Goal: Task Accomplishment & Management: Use online tool/utility

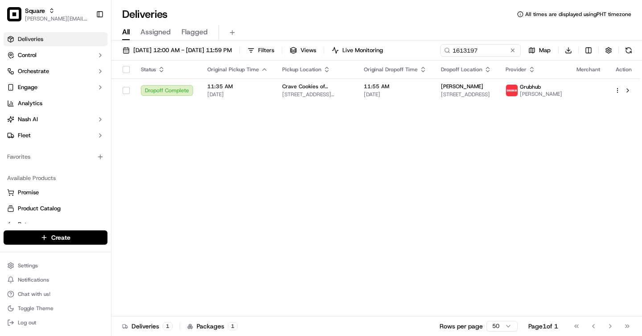
click at [68, 16] on span "[PERSON_NAME][EMAIL_ADDRESS][DOMAIN_NAME]" at bounding box center [57, 18] width 64 height 7
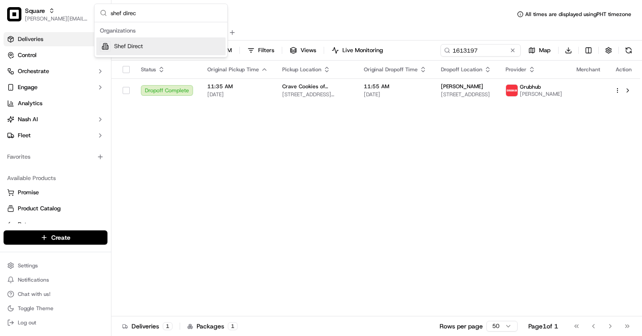
type input "shef direc"
click at [155, 48] on div "Shef Direct" at bounding box center [160, 46] width 129 height 18
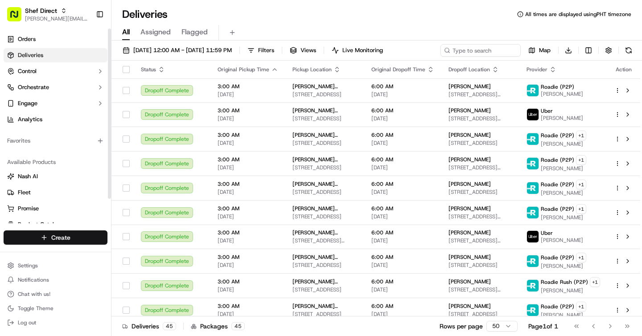
click at [57, 236] on html "Shef Direct [PERSON_NAME][EMAIL_ADDRESS][DOMAIN_NAME] Toggle Sidebar Orders Del…" at bounding box center [321, 168] width 642 height 336
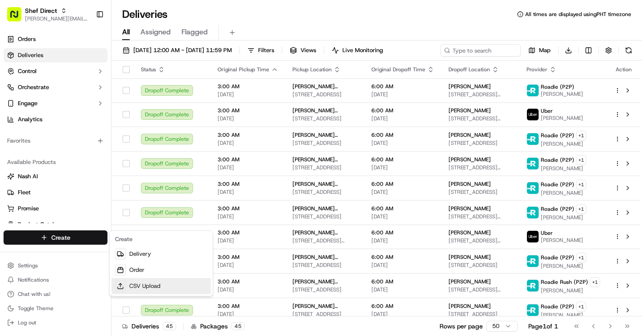
click at [153, 287] on link "CSV Upload" at bounding box center [161, 286] width 99 height 16
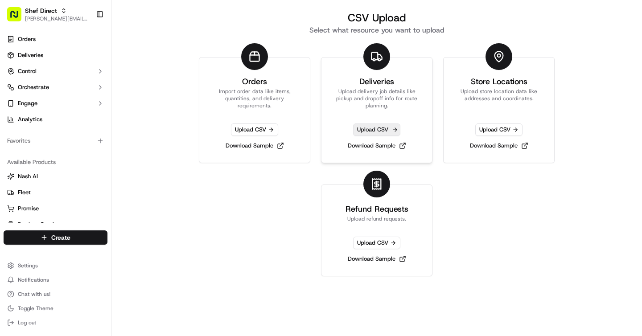
click at [385, 126] on span "Upload CSV" at bounding box center [376, 130] width 47 height 12
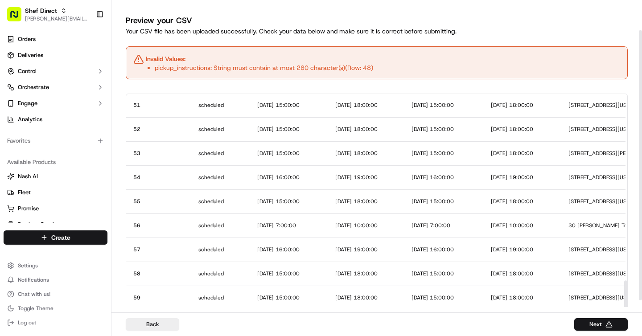
scroll to position [42, 0]
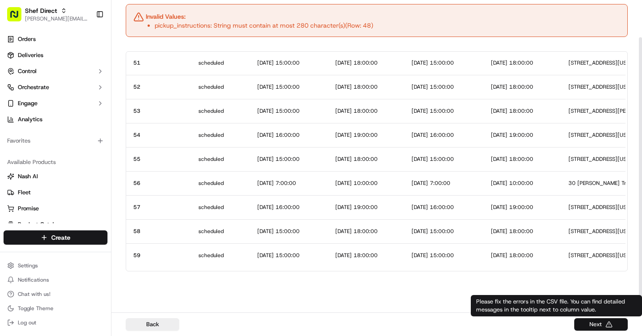
click at [592, 323] on button "Next" at bounding box center [602, 325] width 54 height 12
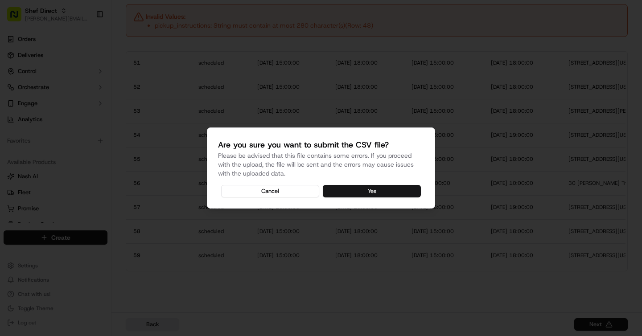
click at [354, 185] on button "Yes" at bounding box center [372, 191] width 98 height 12
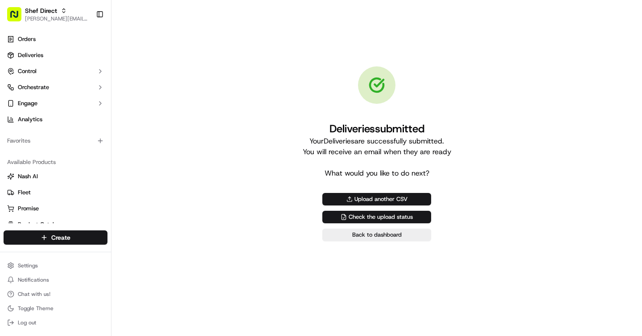
scroll to position [0, 0]
click at [34, 51] on span "Deliveries" at bounding box center [30, 55] width 25 height 8
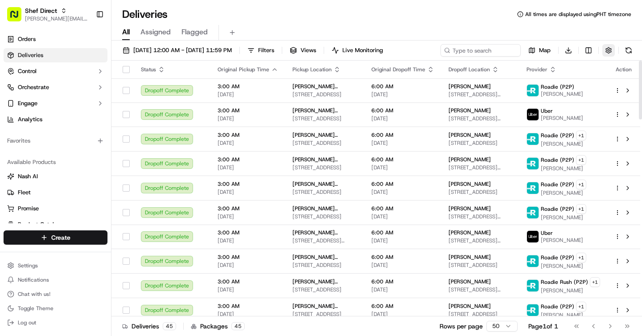
click at [609, 50] on button "button" at bounding box center [609, 50] width 12 height 12
click at [574, 88] on html "Shef Direct [PERSON_NAME][EMAIL_ADDRESS][DOMAIN_NAME] Toggle Sidebar Orders Del…" at bounding box center [321, 168] width 642 height 336
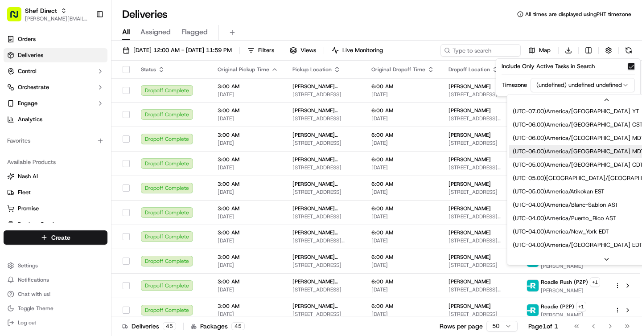
scroll to position [91, 0]
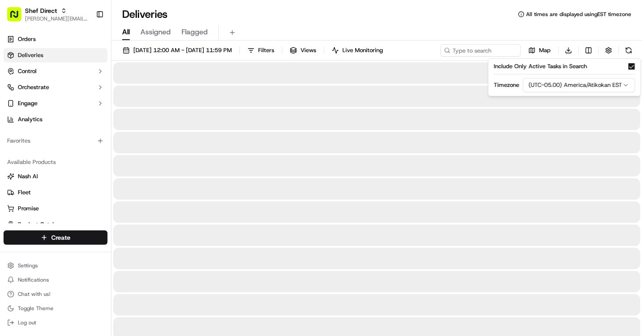
click at [379, 28] on div "All Assigned Flagged" at bounding box center [377, 33] width 531 height 16
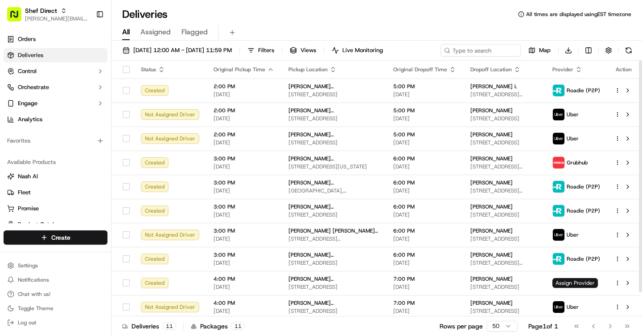
click at [488, 321] on body "Shef Direct [PERSON_NAME][EMAIL_ADDRESS][DOMAIN_NAME] Toggle Sidebar Orders Del…" at bounding box center [321, 168] width 642 height 336
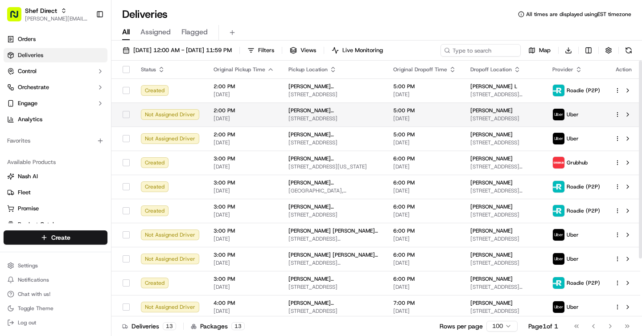
scroll to position [75, 0]
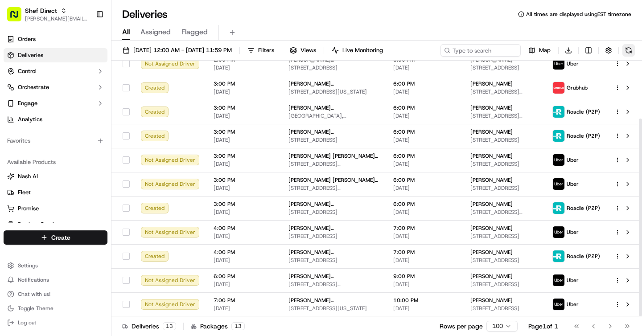
click at [632, 50] on button at bounding box center [629, 50] width 12 height 12
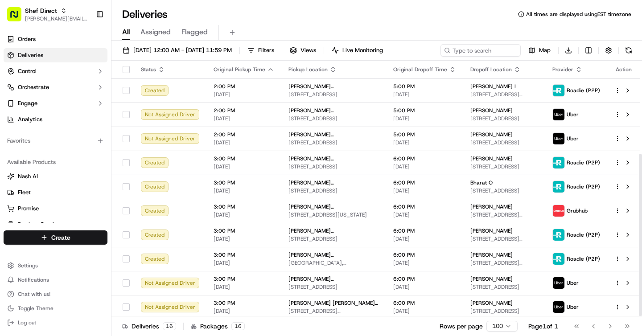
scroll to position [147, 0]
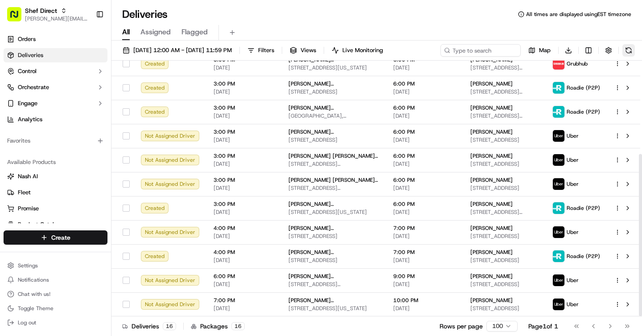
click at [630, 52] on button at bounding box center [629, 50] width 12 height 12
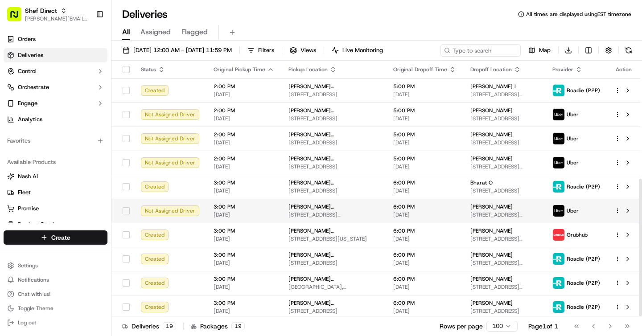
scroll to position [220, 0]
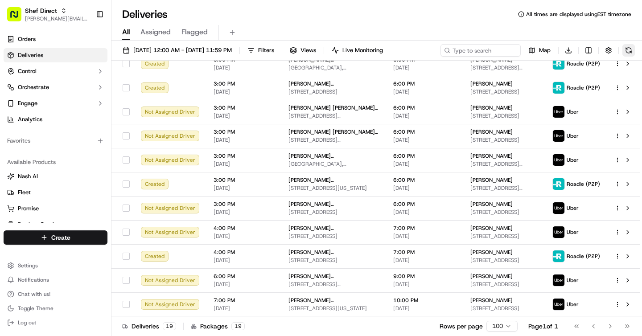
click at [628, 50] on button at bounding box center [629, 50] width 12 height 12
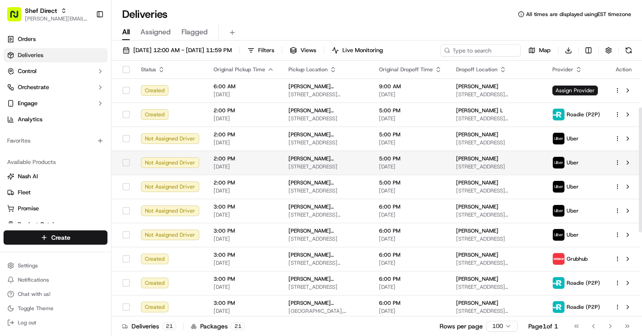
scroll to position [268, 0]
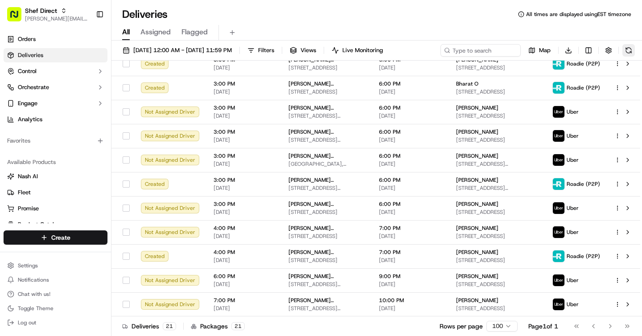
click at [634, 53] on button at bounding box center [629, 50] width 12 height 12
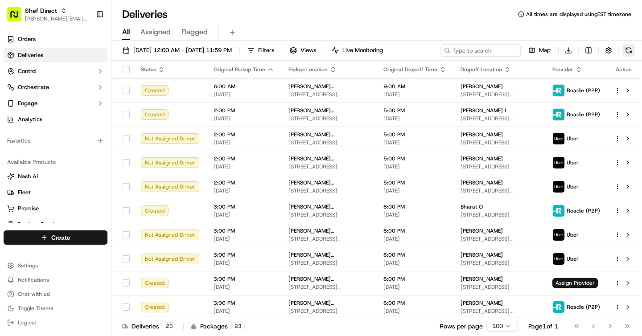
click at [633, 49] on button at bounding box center [629, 50] width 12 height 12
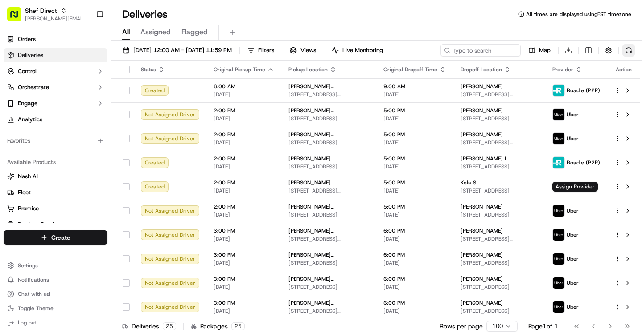
click at [626, 49] on button at bounding box center [629, 50] width 12 height 12
click at [631, 49] on button at bounding box center [629, 50] width 12 height 12
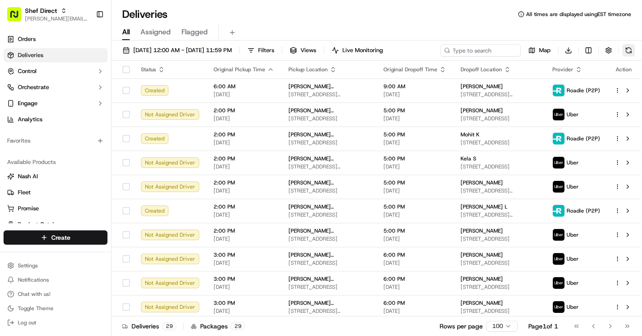
click at [631, 49] on button at bounding box center [629, 50] width 12 height 12
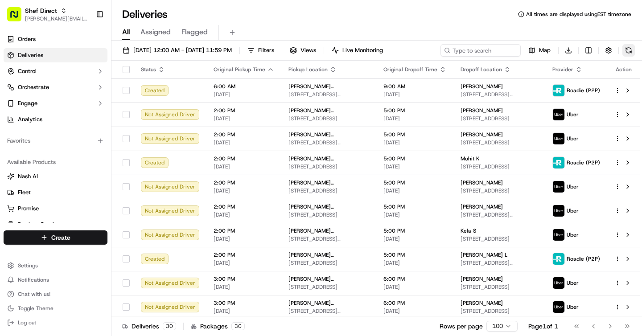
click at [631, 49] on button at bounding box center [629, 50] width 12 height 12
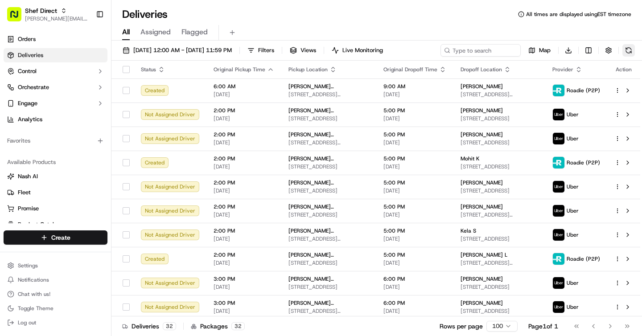
click at [631, 49] on button at bounding box center [629, 50] width 12 height 12
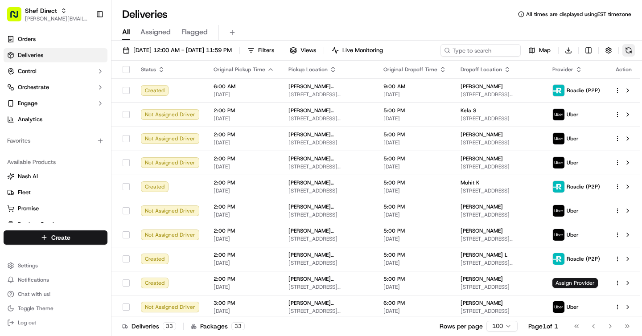
click at [631, 49] on button at bounding box center [629, 50] width 12 height 12
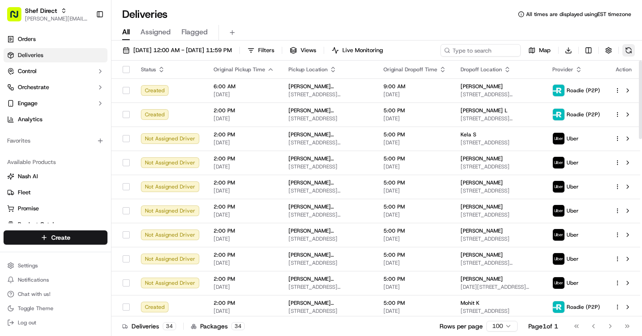
click at [631, 53] on button at bounding box center [629, 50] width 12 height 12
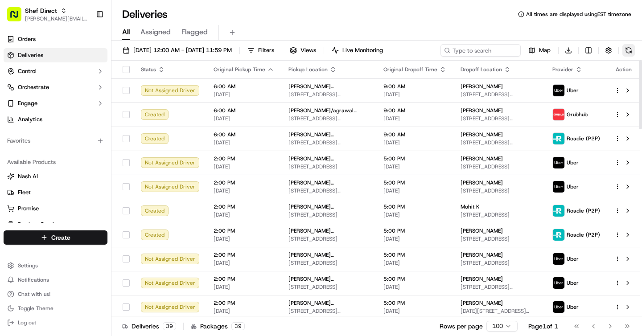
click at [629, 46] on button at bounding box center [629, 50] width 12 height 12
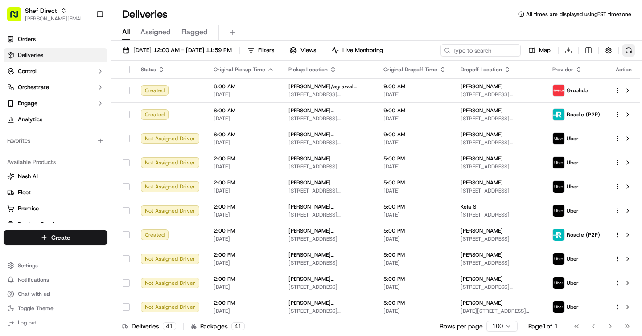
click at [629, 46] on button at bounding box center [629, 50] width 12 height 12
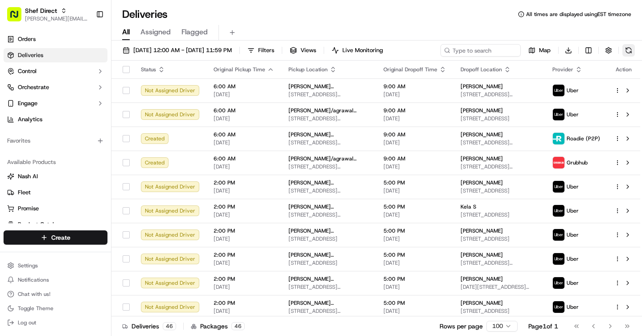
click at [629, 46] on button at bounding box center [629, 50] width 12 height 12
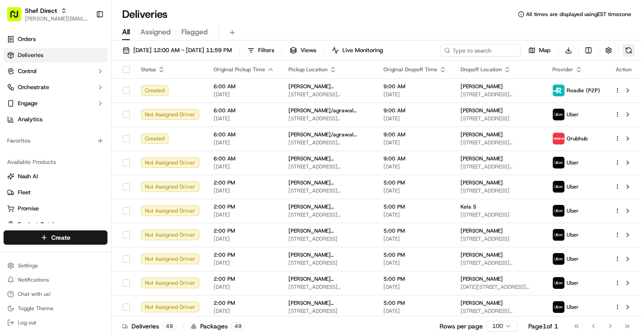
click at [629, 46] on button at bounding box center [629, 50] width 12 height 12
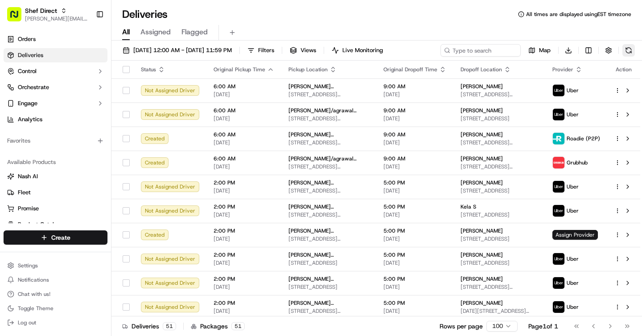
click at [632, 51] on button at bounding box center [629, 50] width 12 height 12
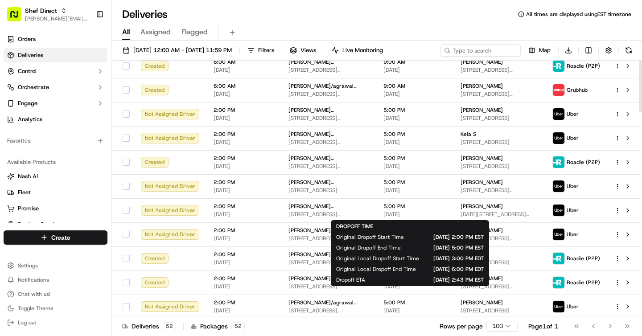
scroll to position [0, 0]
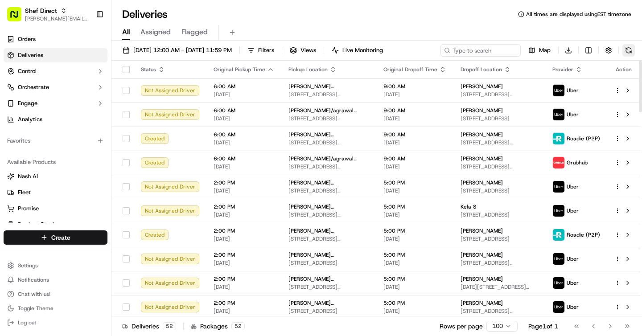
click at [629, 47] on button at bounding box center [629, 50] width 12 height 12
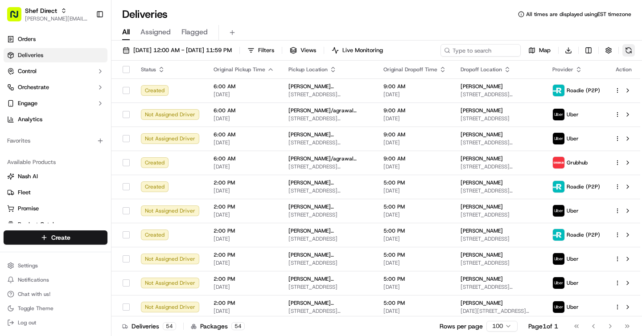
click at [629, 47] on button at bounding box center [629, 50] width 12 height 12
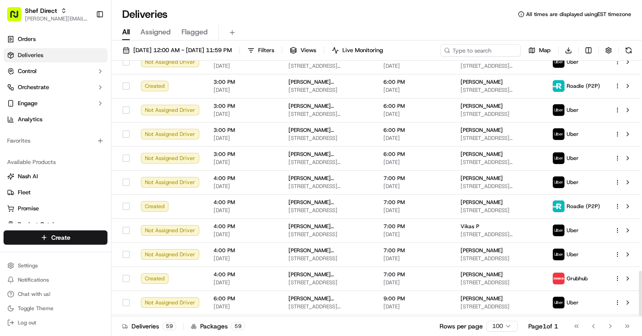
scroll to position [1183, 0]
